Goal: Check status: Check status

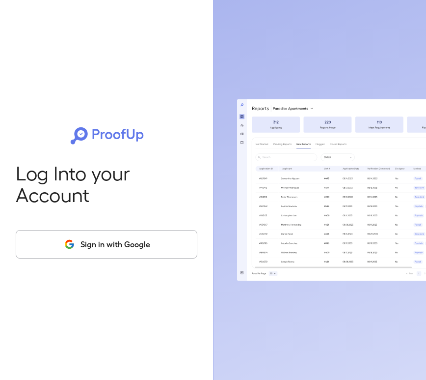
click at [117, 230] on button "Sign in with Google" at bounding box center [107, 244] width 182 height 28
click at [116, 237] on button "Sign in with Google" at bounding box center [107, 244] width 182 height 28
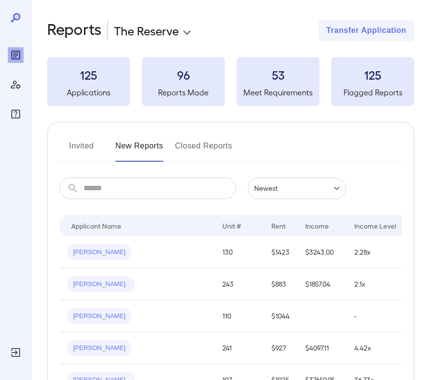
click at [150, 187] on input "text" at bounding box center [159, 188] width 153 height 22
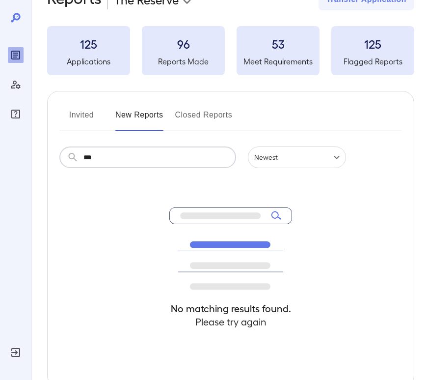
scroll to position [45, 0]
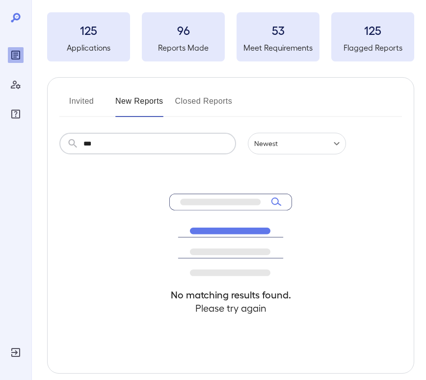
type input "***"
click at [82, 104] on button "Invited" at bounding box center [81, 105] width 44 height 24
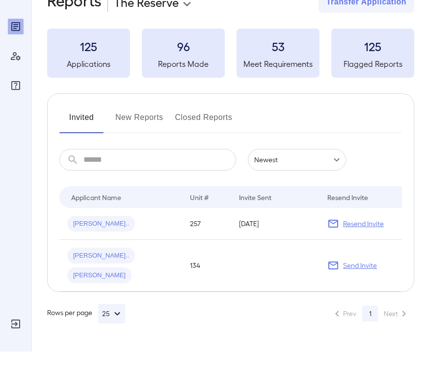
click at [144, 138] on button "New Reports" at bounding box center [139, 150] width 48 height 24
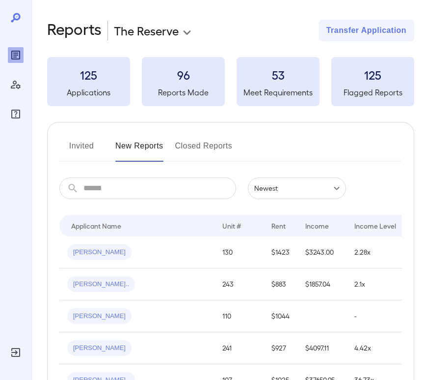
click at [203, 142] on button "Closed Reports" at bounding box center [203, 150] width 57 height 24
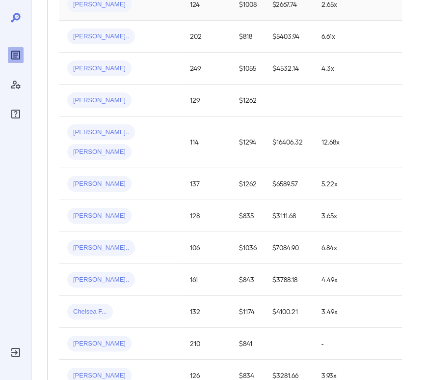
scroll to position [700, 0]
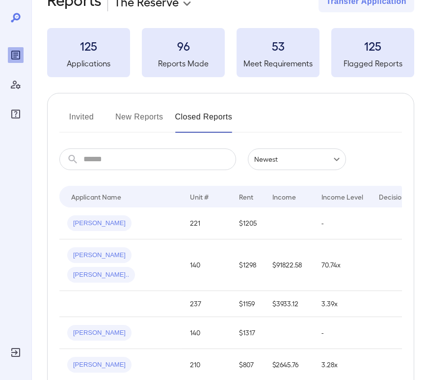
scroll to position [5, 0]
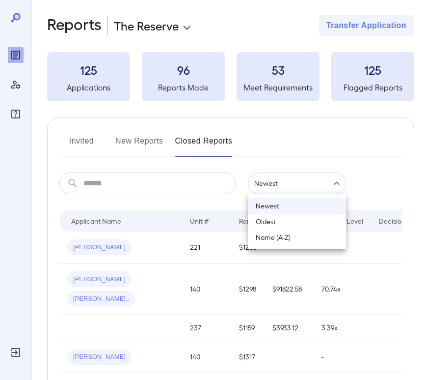
click at [284, 188] on body "**********" at bounding box center [213, 185] width 426 height 380
click at [246, 168] on div at bounding box center [213, 190] width 426 height 380
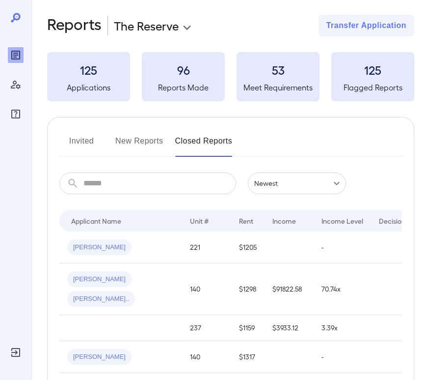
click at [169, 25] on body "**********" at bounding box center [213, 185] width 426 height 380
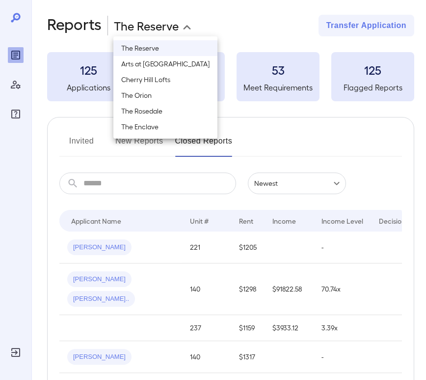
click at [157, 96] on li "The Orion" at bounding box center [165, 95] width 104 height 16
type input "**********"
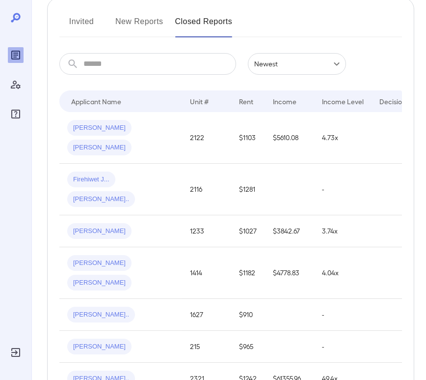
click at [147, 22] on button "New Reports" at bounding box center [139, 26] width 48 height 24
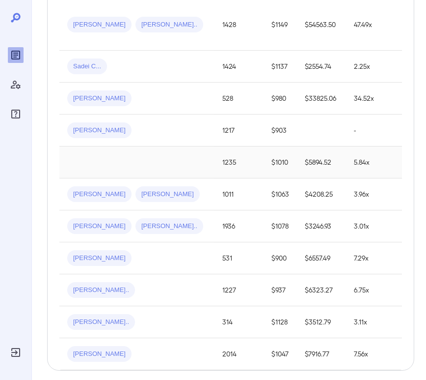
scroll to position [745, 0]
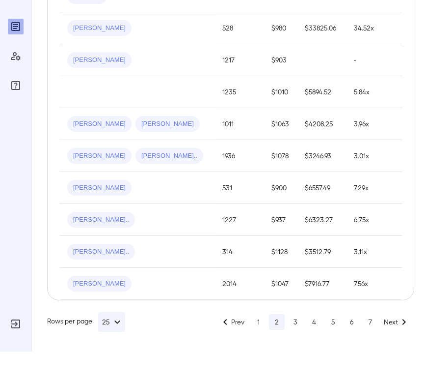
click at [256, 342] on button "1" at bounding box center [258, 350] width 16 height 16
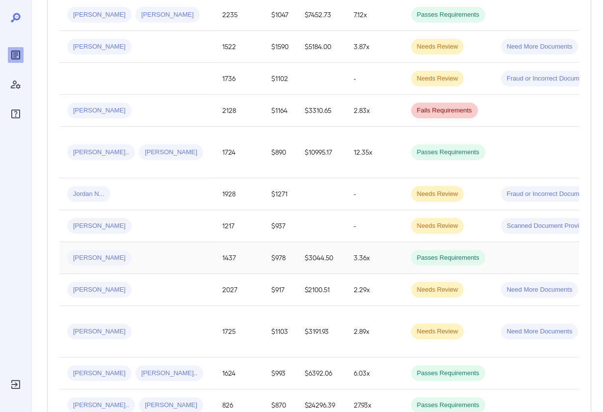
scroll to position [642, 0]
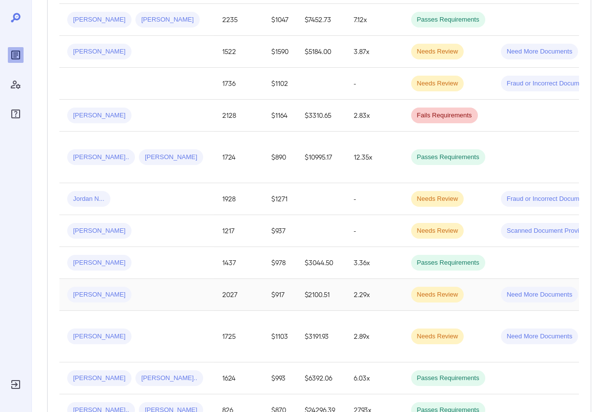
click at [121, 287] on div "Tim R..." at bounding box center [136, 295] width 139 height 16
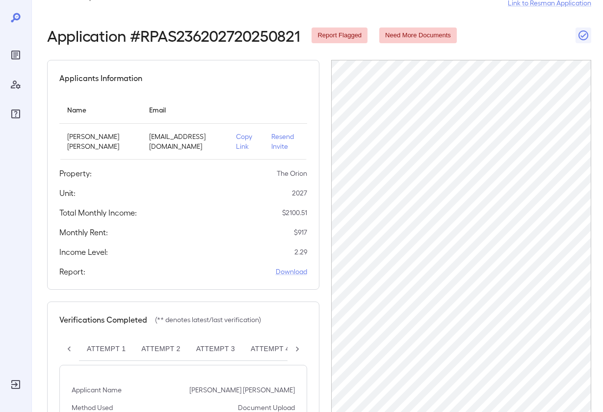
scroll to position [0, 86]
click at [236, 136] on p "Copy Link" at bounding box center [246, 142] width 20 height 20
